Goal: Check status

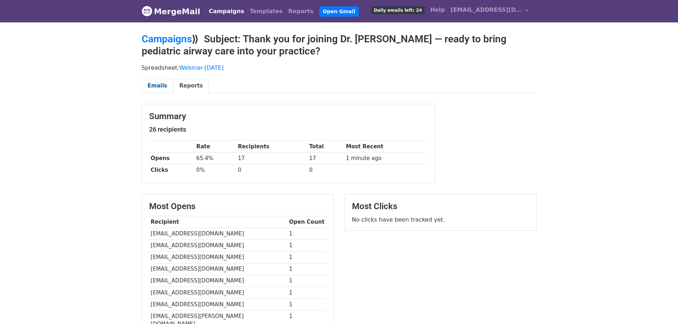
click at [155, 86] on link "Emails" at bounding box center [158, 86] width 32 height 15
